Goal: Information Seeking & Learning: Find specific fact

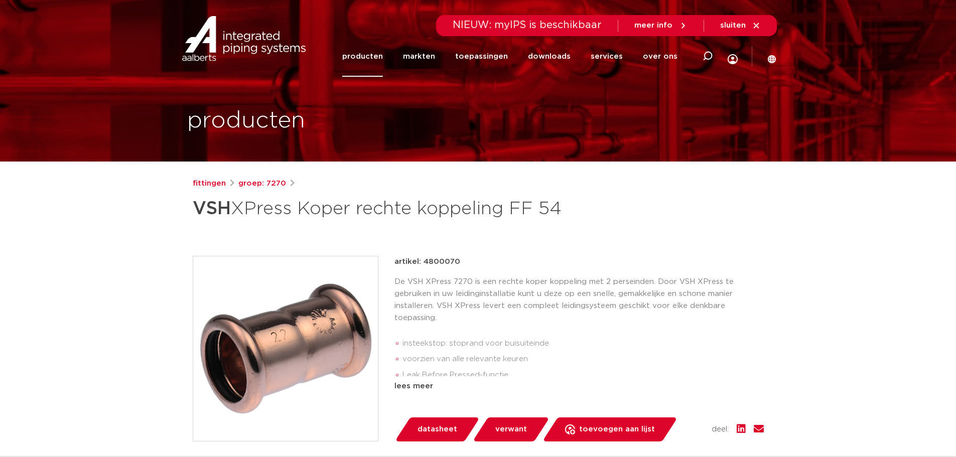
click at [359, 56] on link "producten" at bounding box center [362, 56] width 41 height 41
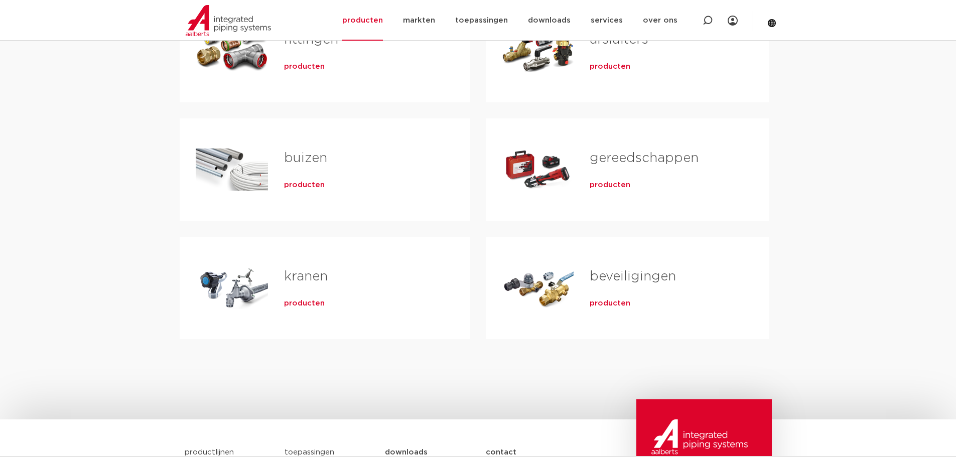
scroll to position [251, 0]
click at [306, 186] on span "producten" at bounding box center [304, 185] width 41 height 10
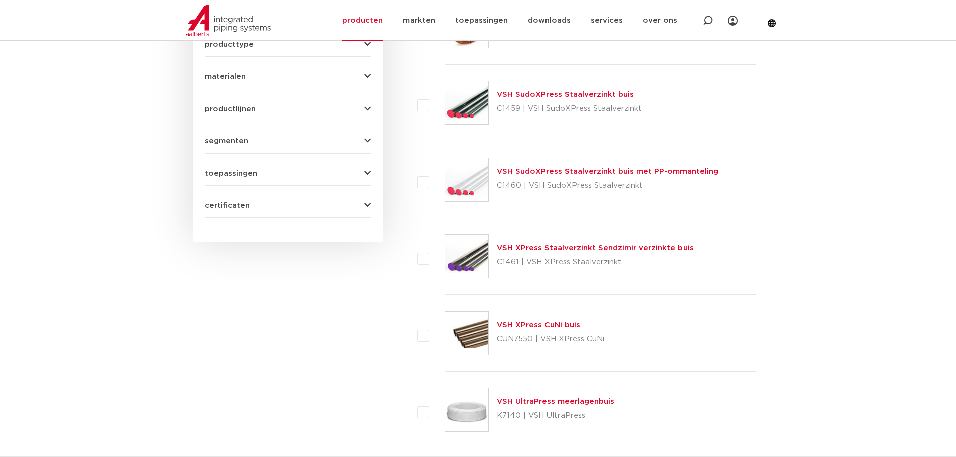
scroll to position [452, 0]
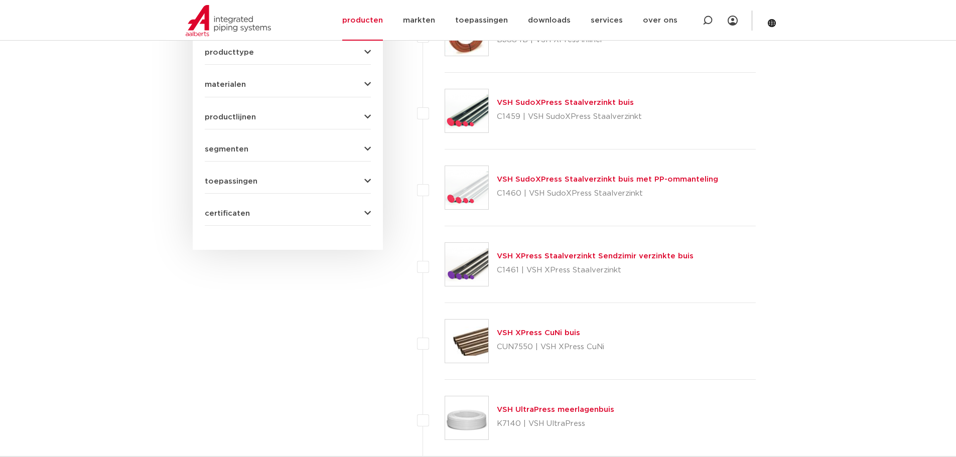
click at [551, 255] on link "VSH XPress Staalverzinkt Sendzimir verzinkte buis" at bounding box center [595, 257] width 197 height 8
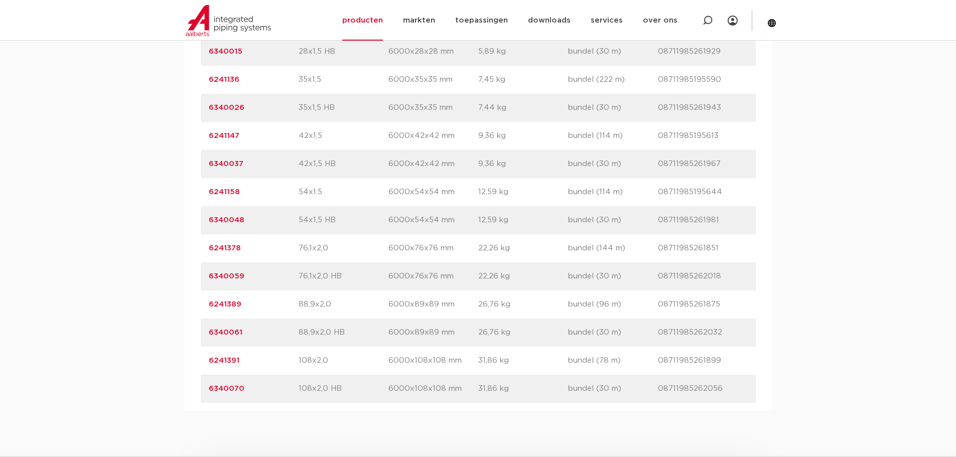
scroll to position [854, 0]
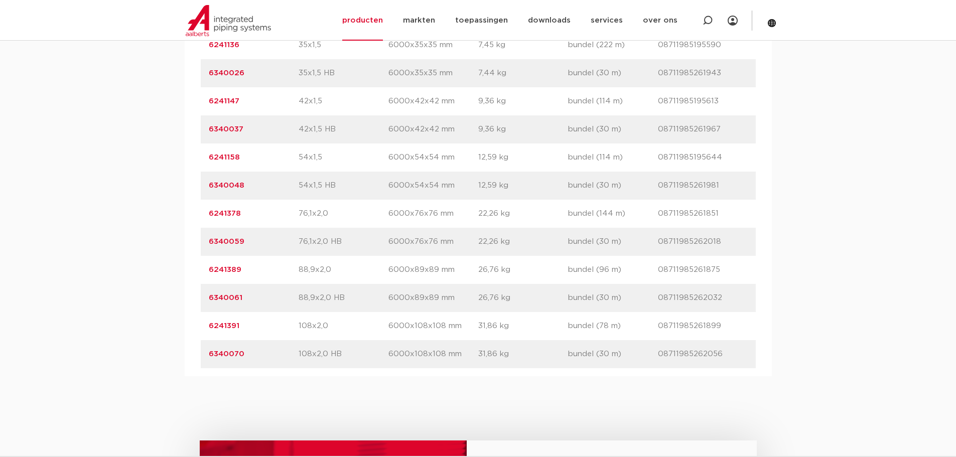
click at [226, 270] on link "6241389" at bounding box center [225, 270] width 33 height 8
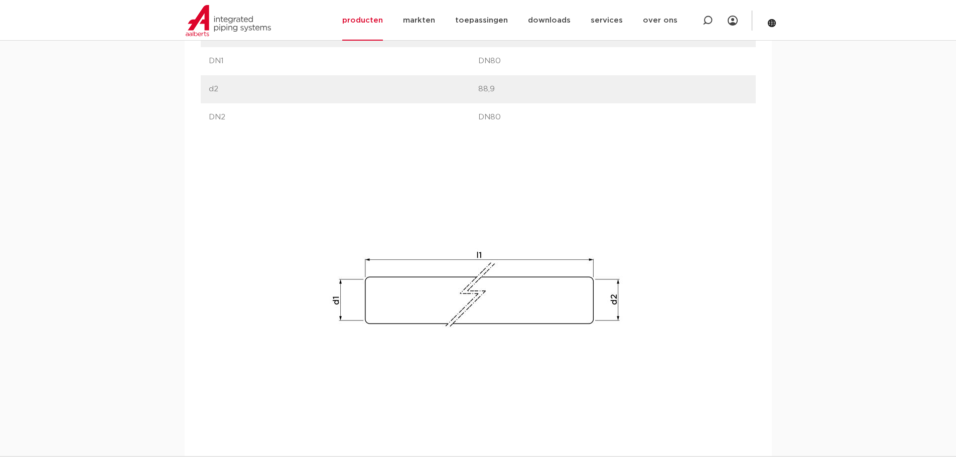
scroll to position [803, 0]
